Goal: Information Seeking & Learning: Check status

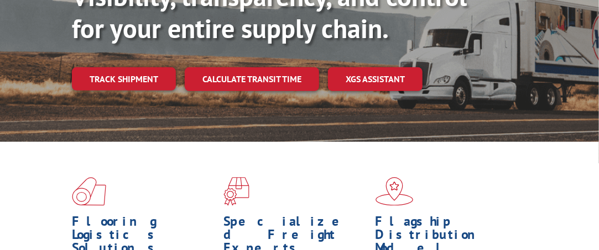
scroll to position [175, 0]
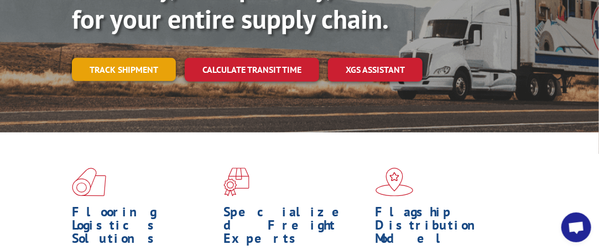
click at [142, 69] on link "Track shipment" at bounding box center [124, 69] width 104 height 23
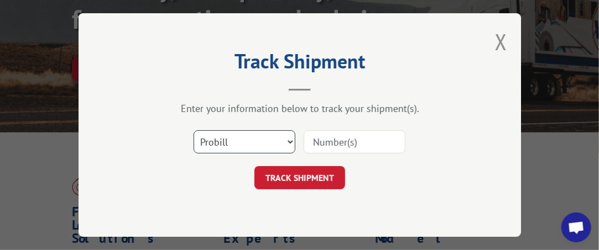
click at [290, 141] on select "Select category... Probill BOL PO" at bounding box center [245, 141] width 102 height 23
select select "bol"
click at [194, 130] on select "Select category... Probill BOL PO" at bounding box center [245, 141] width 102 height 23
drag, startPoint x: 321, startPoint y: 145, endPoint x: 318, endPoint y: 135, distance: 9.8
click at [321, 142] on input at bounding box center [355, 141] width 102 height 23
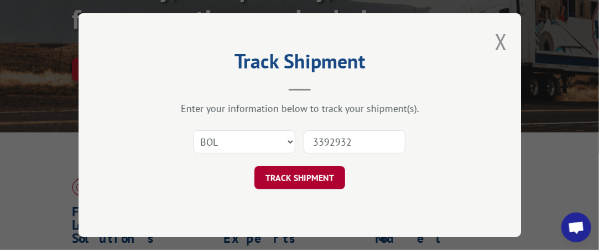
type input "3392932"
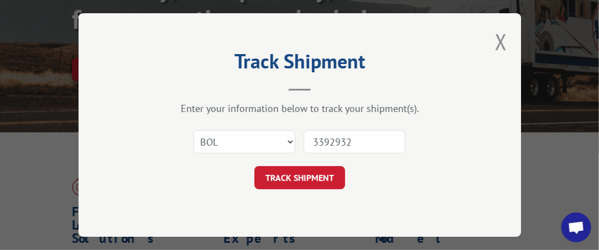
click at [297, 182] on button "TRACK SHIPMENT" at bounding box center [299, 177] width 91 height 23
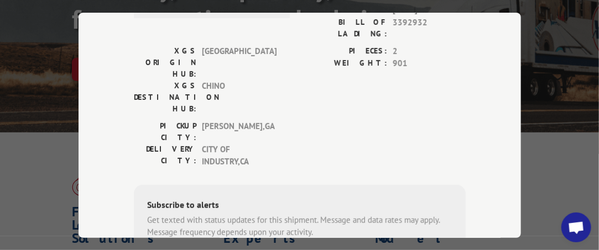
scroll to position [0, 0]
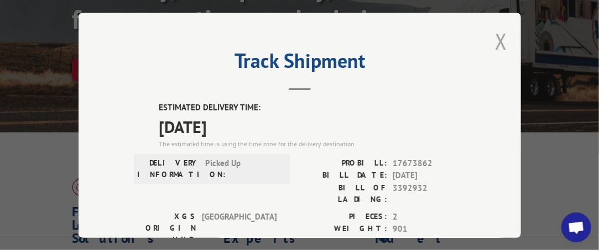
click at [497, 34] on button "Close modal" at bounding box center [501, 41] width 12 height 29
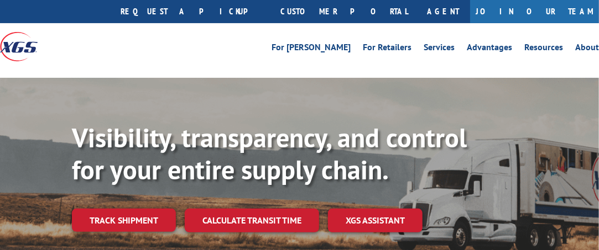
scroll to position [23, 0]
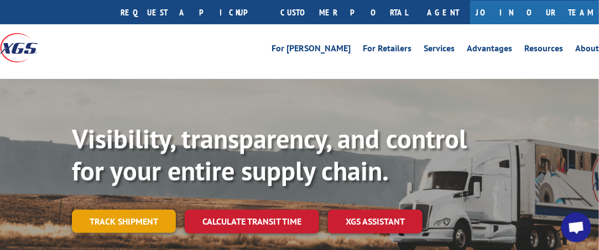
click at [122, 220] on link "Track shipment" at bounding box center [124, 221] width 104 height 23
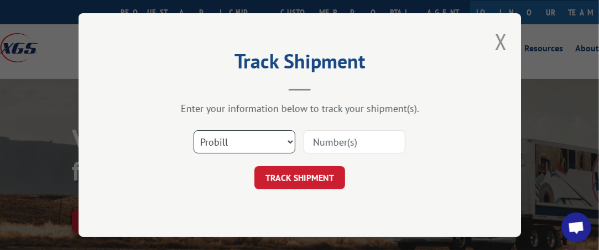
click at [284, 142] on select "Select category... Probill BOL PO" at bounding box center [245, 141] width 102 height 23
select select "bol"
click at [194, 130] on select "Select category... Probill BOL PO" at bounding box center [245, 141] width 102 height 23
click at [326, 139] on input at bounding box center [355, 141] width 102 height 23
type input "3392932"
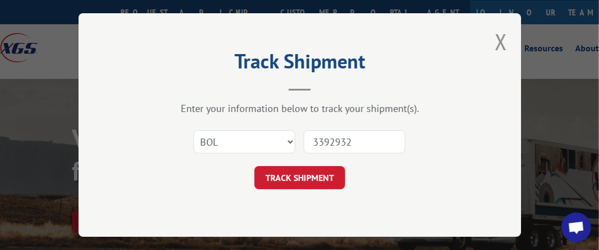
click button "TRACK SHIPMENT" at bounding box center [299, 177] width 91 height 23
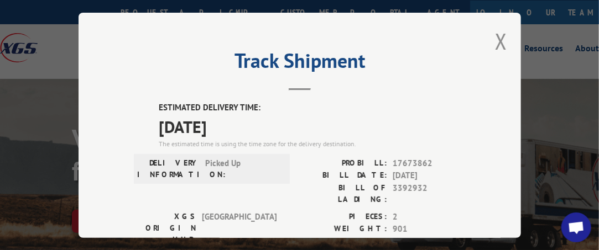
scroll to position [55, 0]
